Goal: Check status: Check status

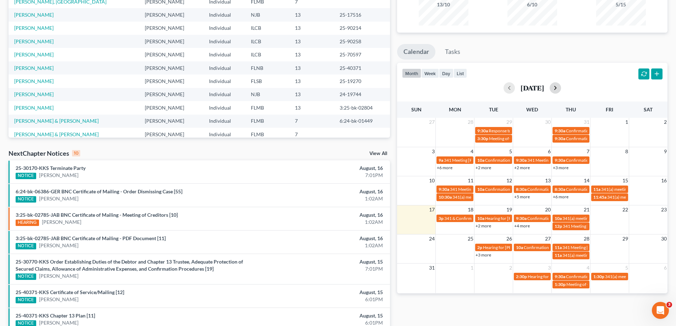
click at [561, 88] on button "button" at bounding box center [555, 87] width 11 height 11
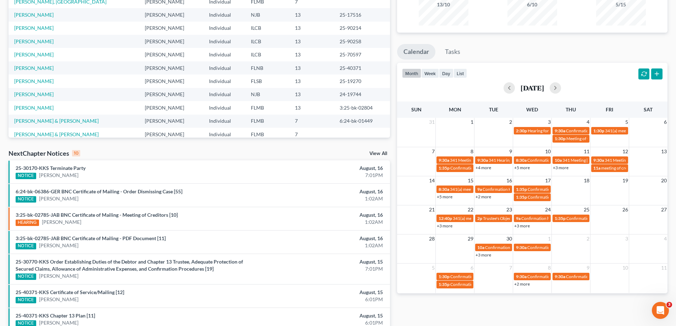
click at [487, 169] on link "+4 more" at bounding box center [483, 167] width 16 height 5
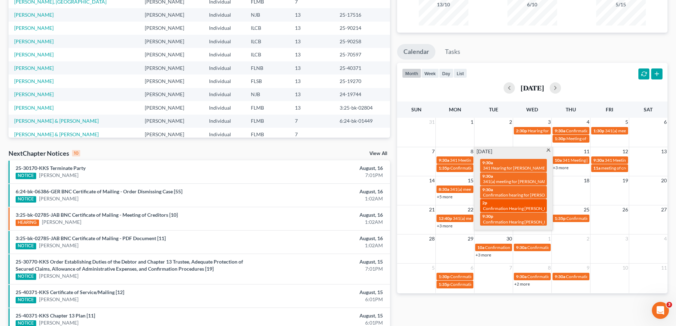
click at [524, 206] on span "Confirmation Hearing Williams, Joyce" at bounding box center [520, 208] width 75 height 5
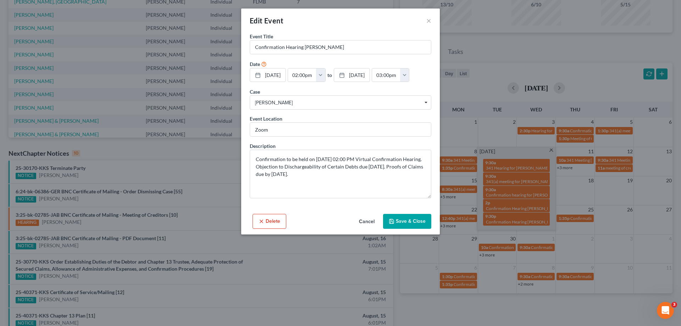
click at [368, 222] on button "Cancel" at bounding box center [366, 222] width 27 height 14
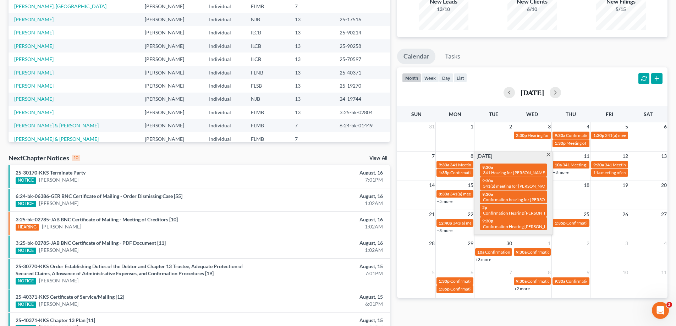
scroll to position [48, 0]
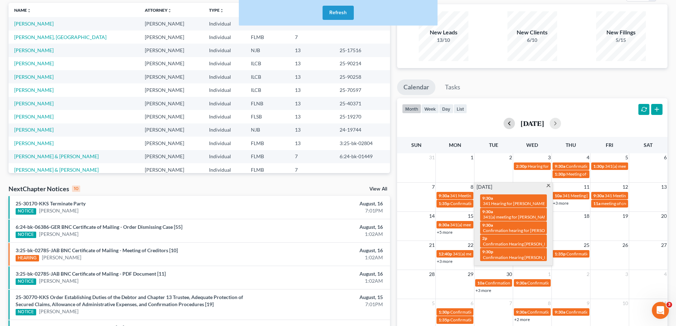
click at [503, 123] on button "button" at bounding box center [508, 123] width 11 height 11
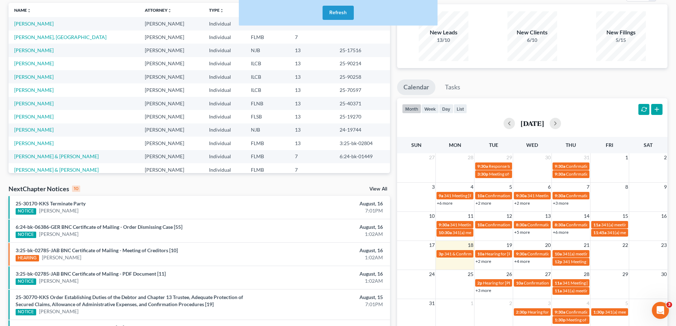
click at [340, 12] on button "Refresh" at bounding box center [337, 13] width 31 height 14
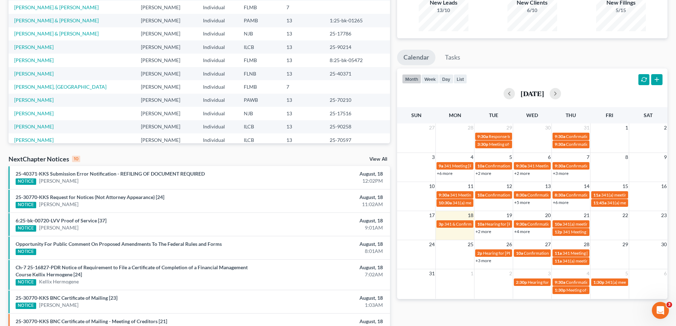
scroll to position [84, 0]
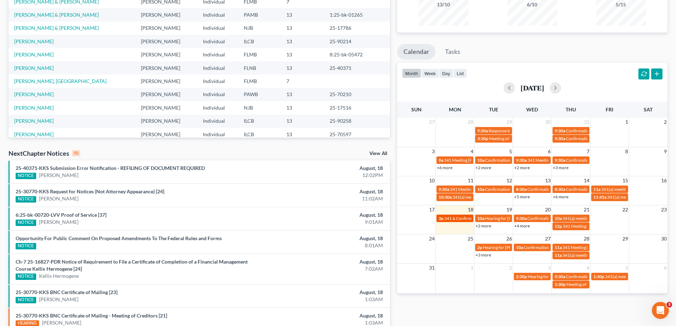
click at [447, 216] on span "341 & Confirmation Hearing [PERSON_NAME]" at bounding box center [487, 218] width 87 height 5
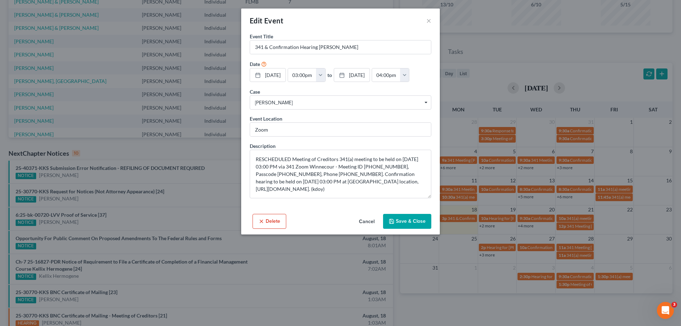
click at [363, 220] on button "Cancel" at bounding box center [366, 222] width 27 height 14
